Goal: Task Accomplishment & Management: Manage account settings

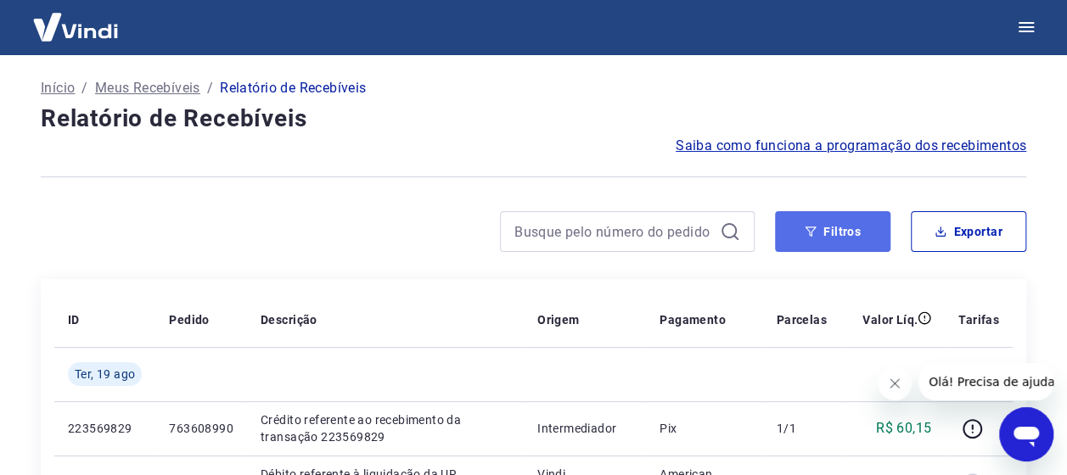
click at [803, 227] on button "Filtros" at bounding box center [832, 231] width 115 height 41
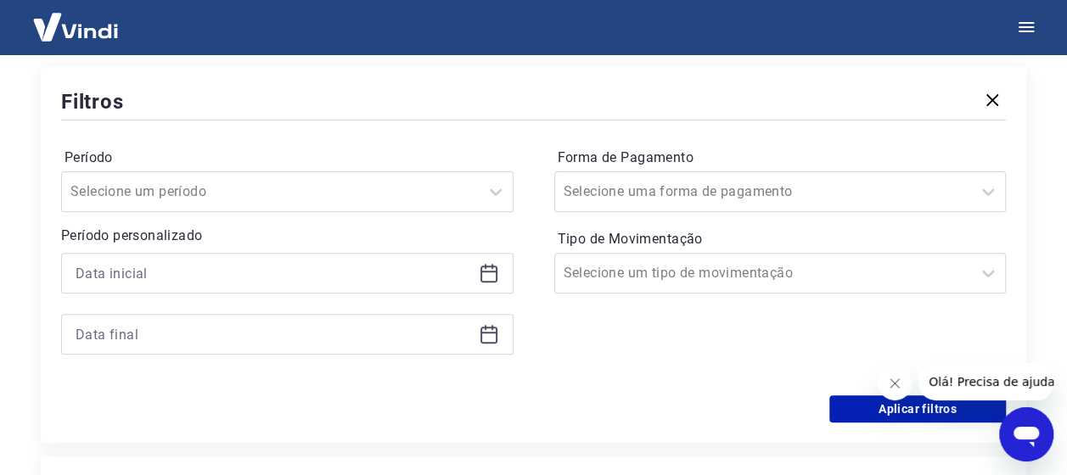
scroll to position [200, 0]
click at [486, 265] on icon at bounding box center [486, 265] width 2 height 5
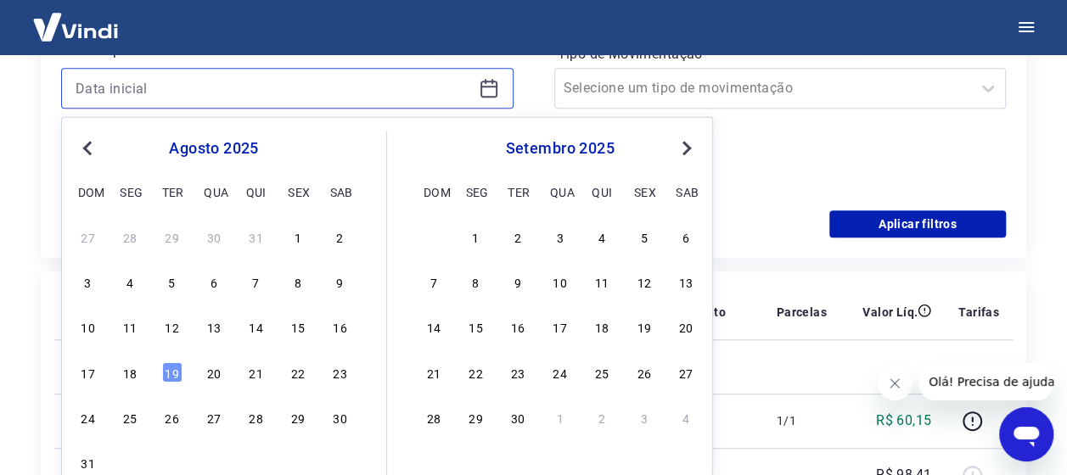
scroll to position [384, 0]
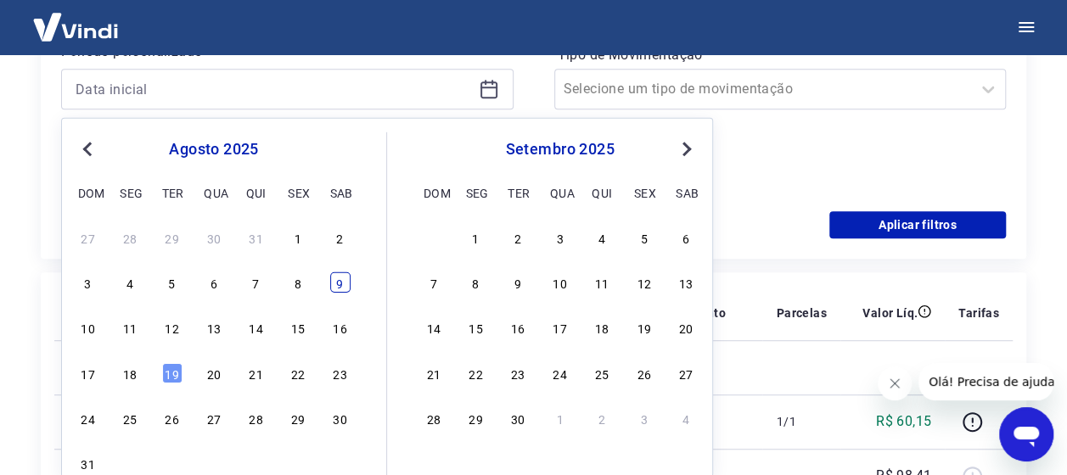
click at [342, 288] on div "9" at bounding box center [340, 282] width 20 height 20
type input "[DATE]"
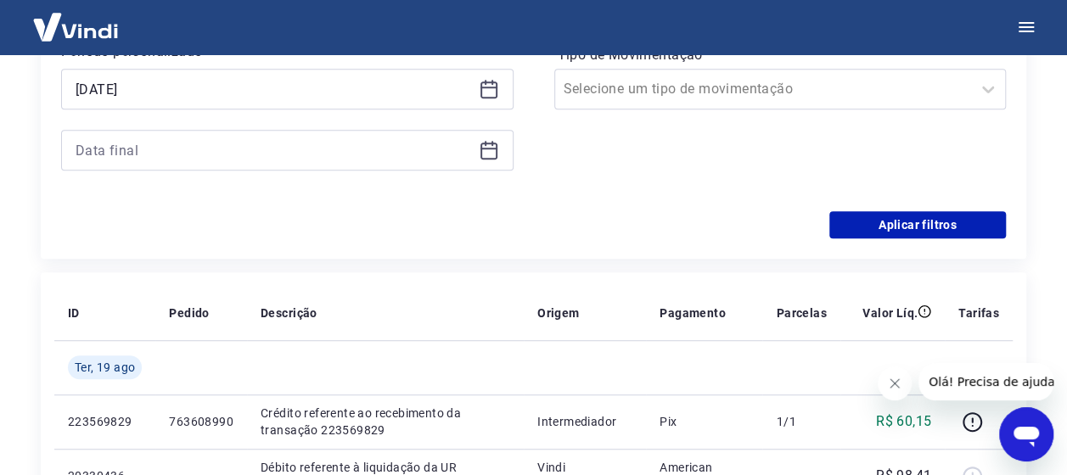
click at [491, 148] on icon at bounding box center [488, 149] width 17 height 2
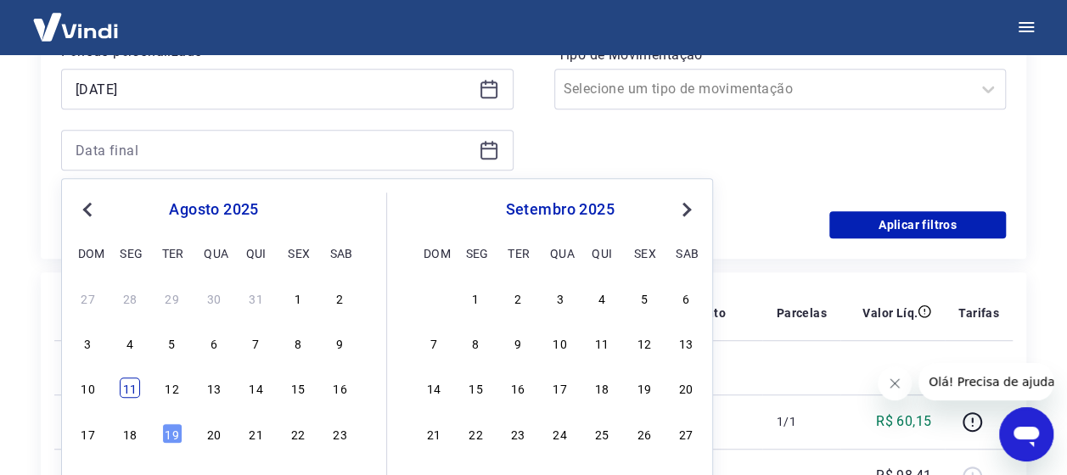
click at [125, 390] on div "11" at bounding box center [130, 388] width 20 height 20
type input "[DATE]"
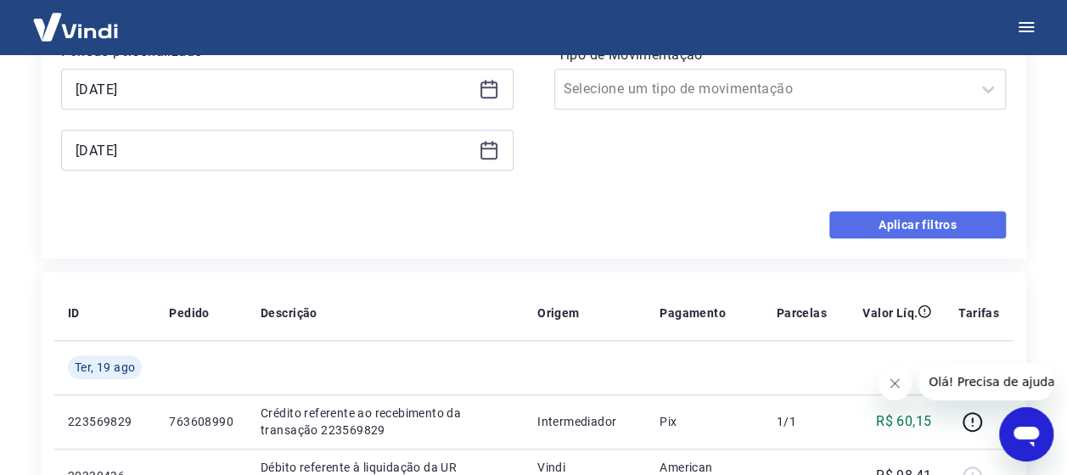
click at [912, 222] on button "Aplicar filtros" at bounding box center [917, 224] width 177 height 27
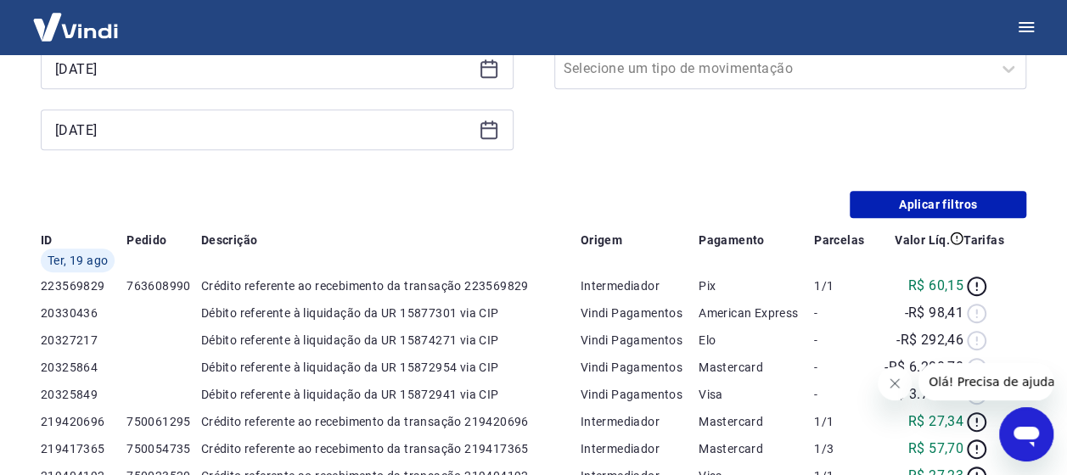
click at [892, 383] on icon "Fechar mensagem da empresa" at bounding box center [895, 384] width 14 height 14
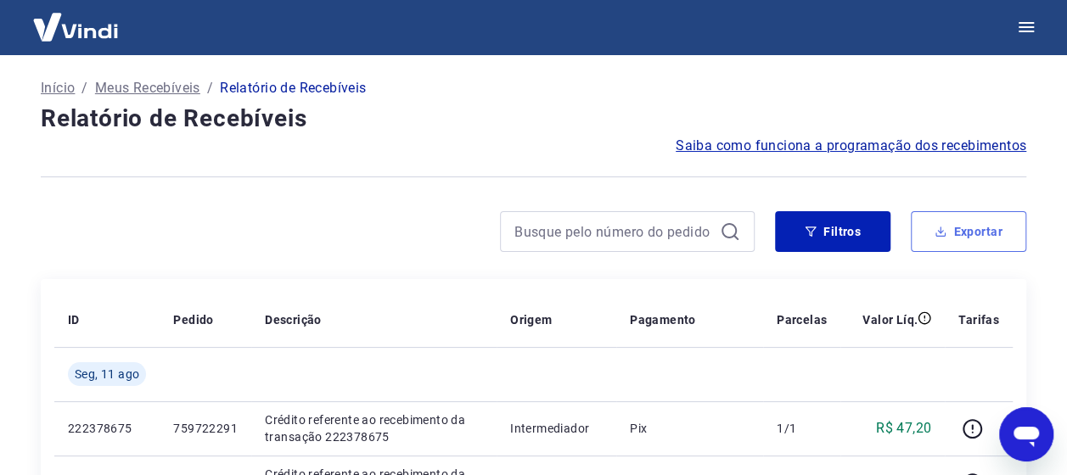
click at [991, 241] on button "Exportar" at bounding box center [968, 231] width 115 height 41
type input "[DATE]"
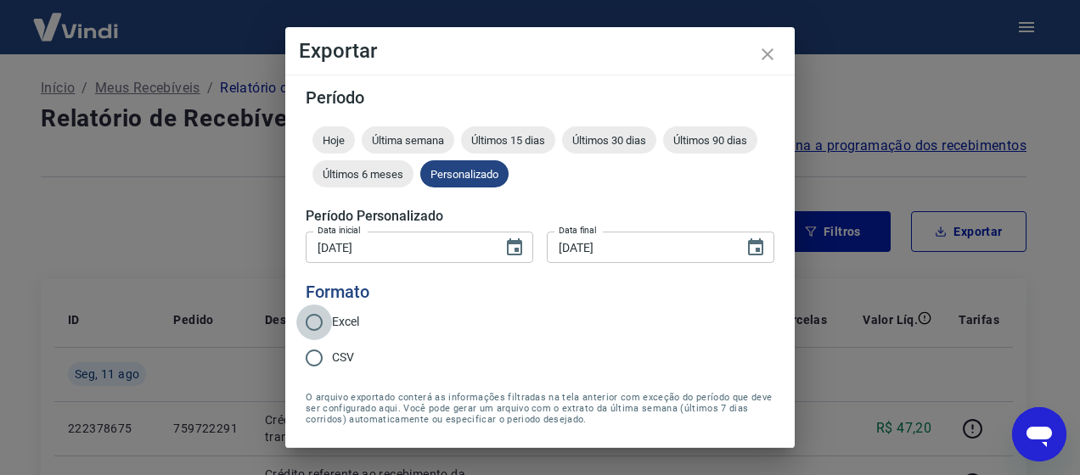
click at [313, 317] on input "Excel" at bounding box center [314, 323] width 36 height 36
radio input "true"
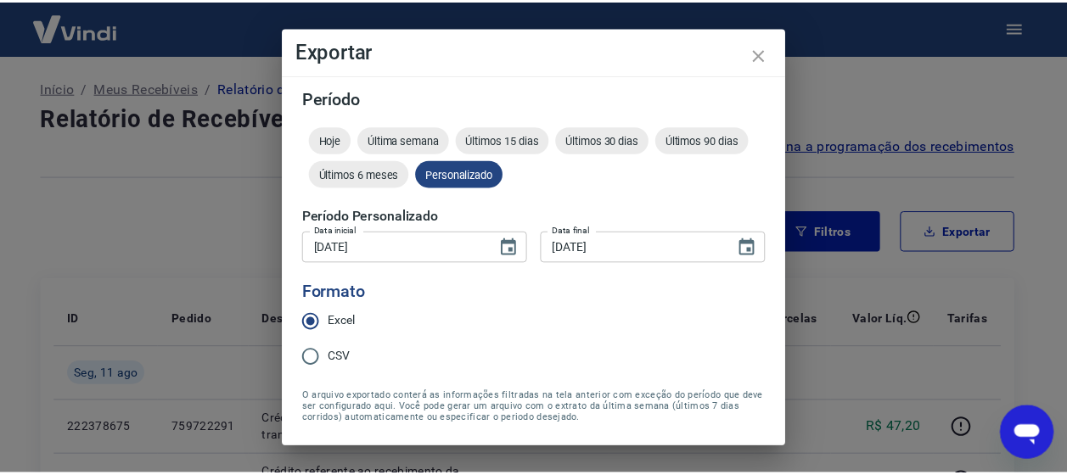
scroll to position [53, 0]
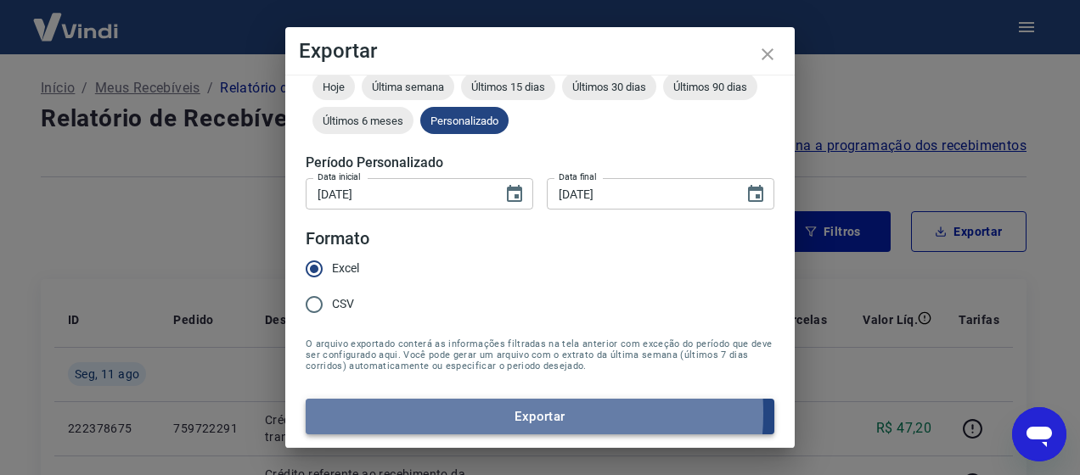
click at [486, 413] on button "Exportar" at bounding box center [540, 417] width 469 height 36
